Goal: Check status: Check status

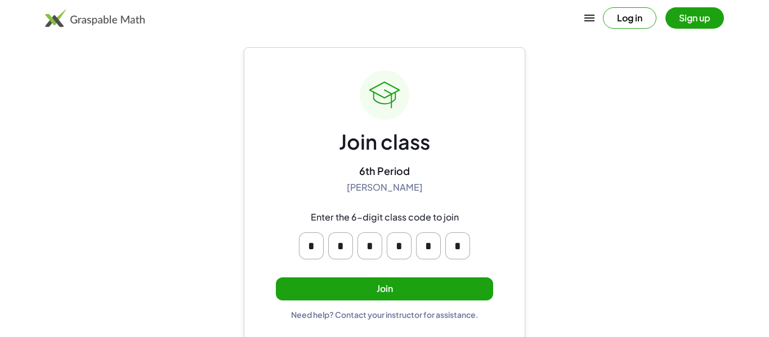
scroll to position [21, 0]
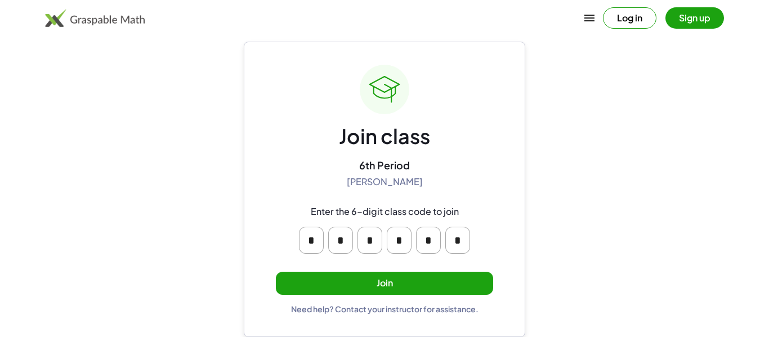
click at [455, 278] on button "Join" at bounding box center [384, 283] width 217 height 23
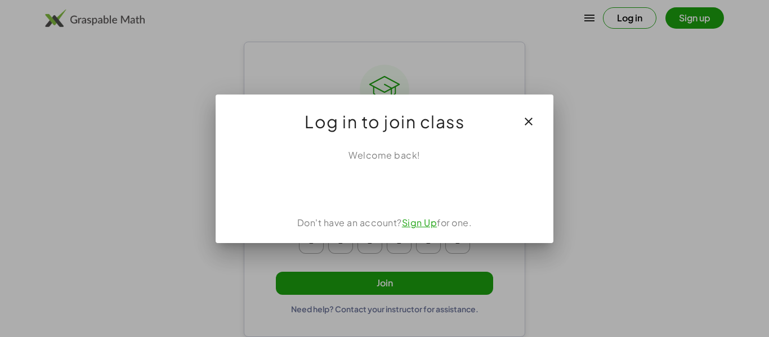
scroll to position [0, 0]
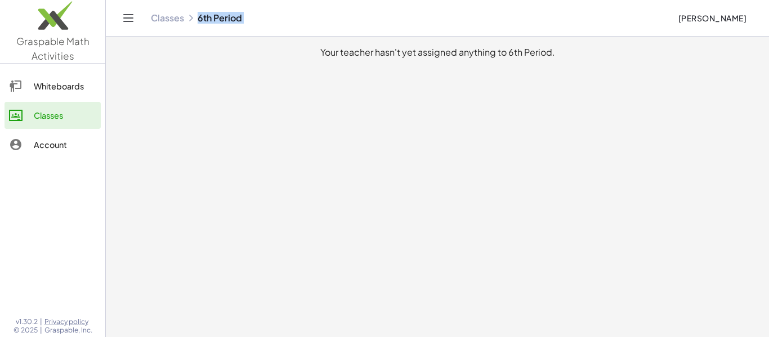
drag, startPoint x: 192, startPoint y: 18, endPoint x: 201, endPoint y: 54, distance: 36.8
click at [201, 54] on div "Graspable Math Activities Whiteboards Classes Account v1.30.2 | Privacy policy …" at bounding box center [384, 168] width 769 height 337
click at [201, 54] on div "Your teacher hasn't yet assigned anything to 6th Period." at bounding box center [438, 53] width 646 height 14
drag, startPoint x: 552, startPoint y: 53, endPoint x: 661, endPoint y: 62, distance: 109.1
click at [661, 62] on main "Your teacher hasn't yet assigned anything to 6th Period." at bounding box center [438, 168] width 664 height 337
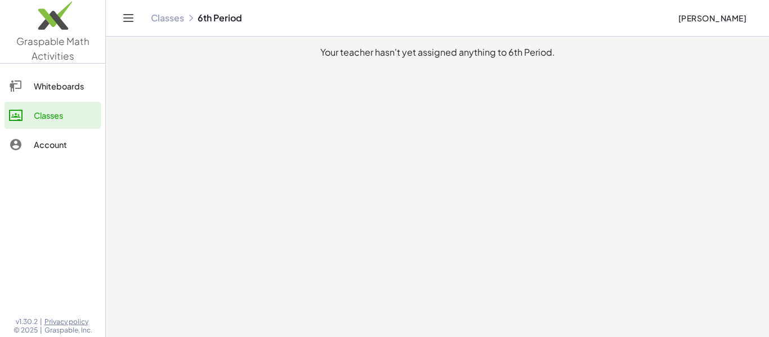
click at [661, 62] on main "Your teacher hasn't yet assigned anything to 6th Period." at bounding box center [438, 168] width 664 height 337
drag, startPoint x: 692, startPoint y: 16, endPoint x: 700, endPoint y: 25, distance: 12.0
click at [700, 25] on button "[PERSON_NAME]" at bounding box center [712, 18] width 87 height 20
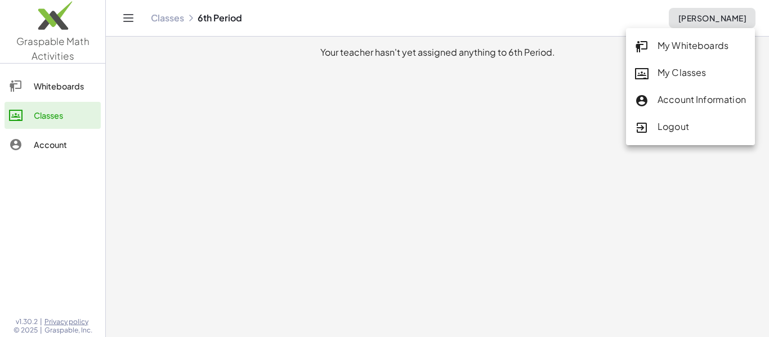
click at [590, 67] on main "Your teacher hasn't yet assigned anything to 6th Period." at bounding box center [438, 168] width 664 height 337
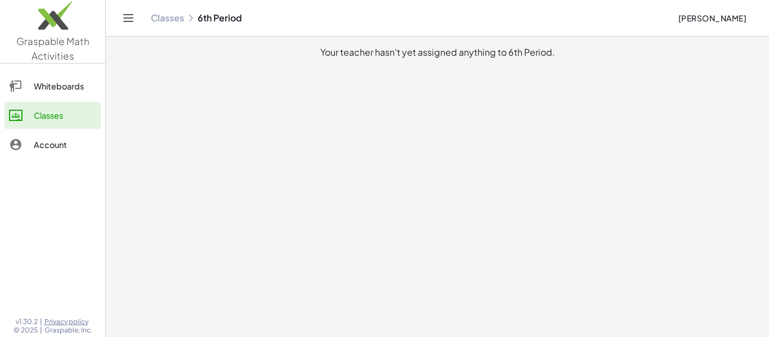
click at [545, 55] on div "Your teacher hasn't yet assigned anything to 6th Period." at bounding box center [438, 53] width 646 height 14
click at [555, 52] on div "Your teacher hasn't yet assigned anything to 6th Period." at bounding box center [438, 53] width 646 height 14
drag, startPoint x: 553, startPoint y: 54, endPoint x: 547, endPoint y: 57, distance: 7.1
click at [547, 57] on div "Your teacher hasn't yet assigned anything to 6th Period." at bounding box center [438, 53] width 646 height 14
click at [564, 61] on main "Your teacher hasn't yet assigned anything to 6th Period." at bounding box center [438, 168] width 664 height 337
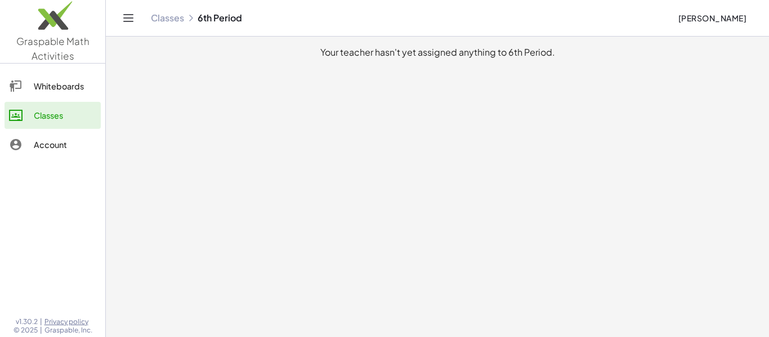
click at [555, 54] on div "Your teacher hasn't yet assigned anything to 6th Period." at bounding box center [438, 53] width 646 height 14
drag, startPoint x: 323, startPoint y: 52, endPoint x: 365, endPoint y: 59, distance: 42.7
click at [365, 59] on div "Your teacher hasn't yet assigned anything to 6th Period." at bounding box center [438, 53] width 646 height 14
drag, startPoint x: 359, startPoint y: 54, endPoint x: 372, endPoint y: 57, distance: 13.3
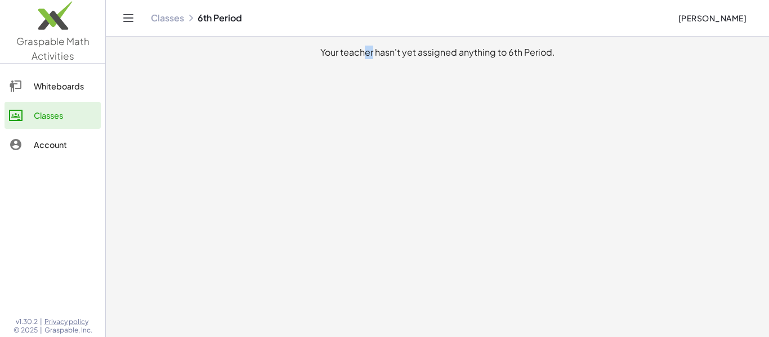
click at [372, 57] on div "Your teacher hasn't yet assigned anything to 6th Period." at bounding box center [438, 53] width 646 height 14
click at [369, 60] on main "Your teacher hasn't yet assigned anything to 6th Period." at bounding box center [438, 168] width 664 height 337
drag, startPoint x: 341, startPoint y: 52, endPoint x: 346, endPoint y: 57, distance: 6.4
click at [346, 57] on div "Your teacher hasn't yet assigned anything to 6th Period." at bounding box center [438, 53] width 646 height 14
click at [355, 65] on main "Your teacher hasn't yet assigned anything to 6th Period." at bounding box center [438, 168] width 664 height 337
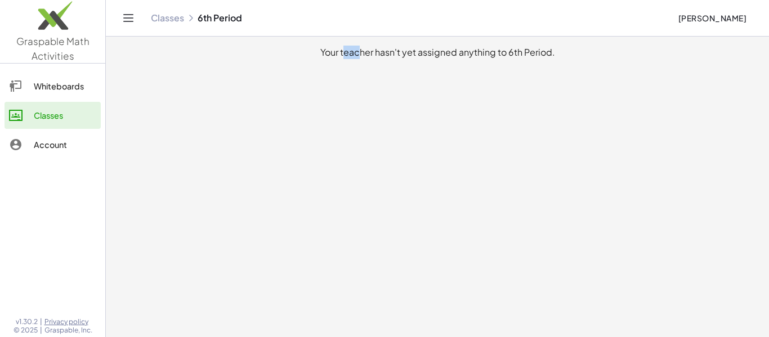
drag, startPoint x: 354, startPoint y: 54, endPoint x: 342, endPoint y: 56, distance: 12.6
click at [342, 56] on div "Your teacher hasn't yet assigned anything to 6th Period." at bounding box center [438, 53] width 646 height 14
click at [353, 69] on main "Your teacher hasn't yet assigned anything to 6th Period." at bounding box center [438, 168] width 664 height 337
